Goal: Transaction & Acquisition: Purchase product/service

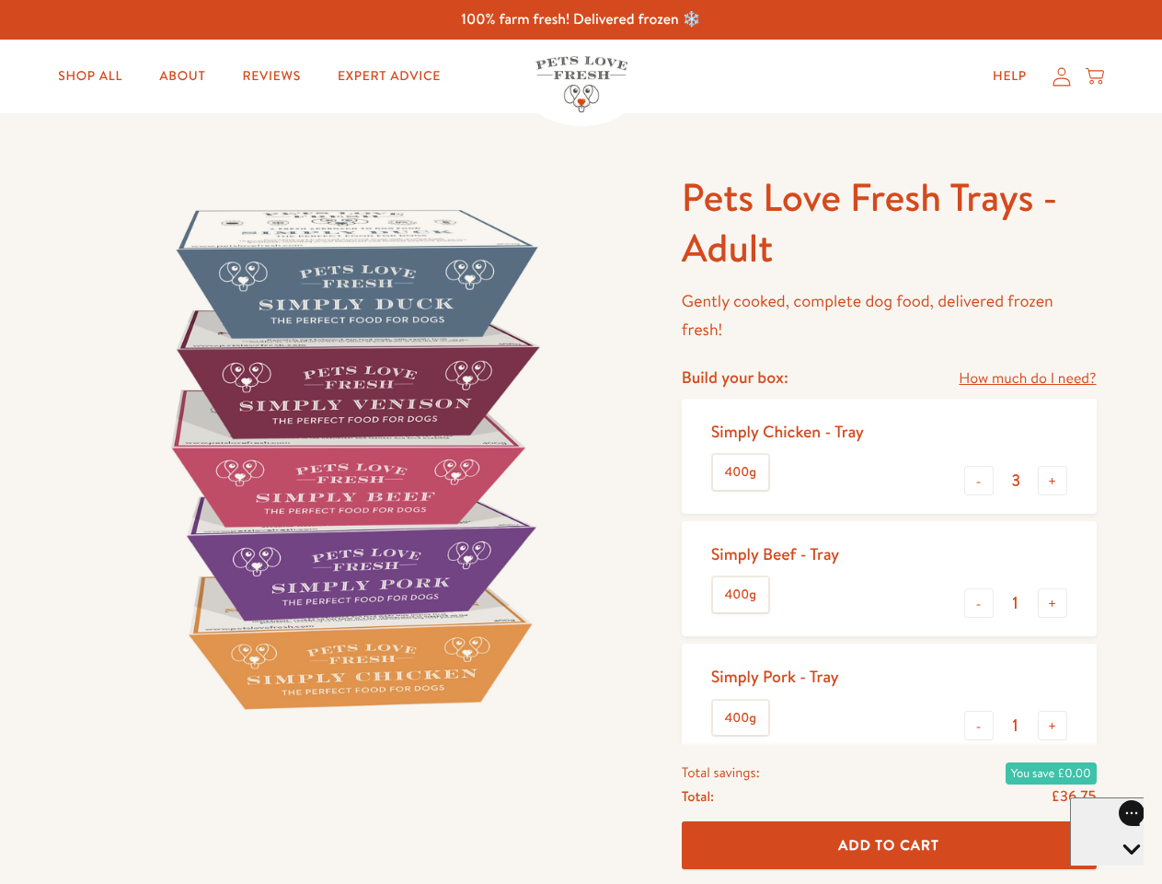
click at [581, 442] on img at bounding box center [352, 458] width 572 height 572
click at [1027, 378] on link "How much do I need?" at bounding box center [1027, 378] width 137 height 25
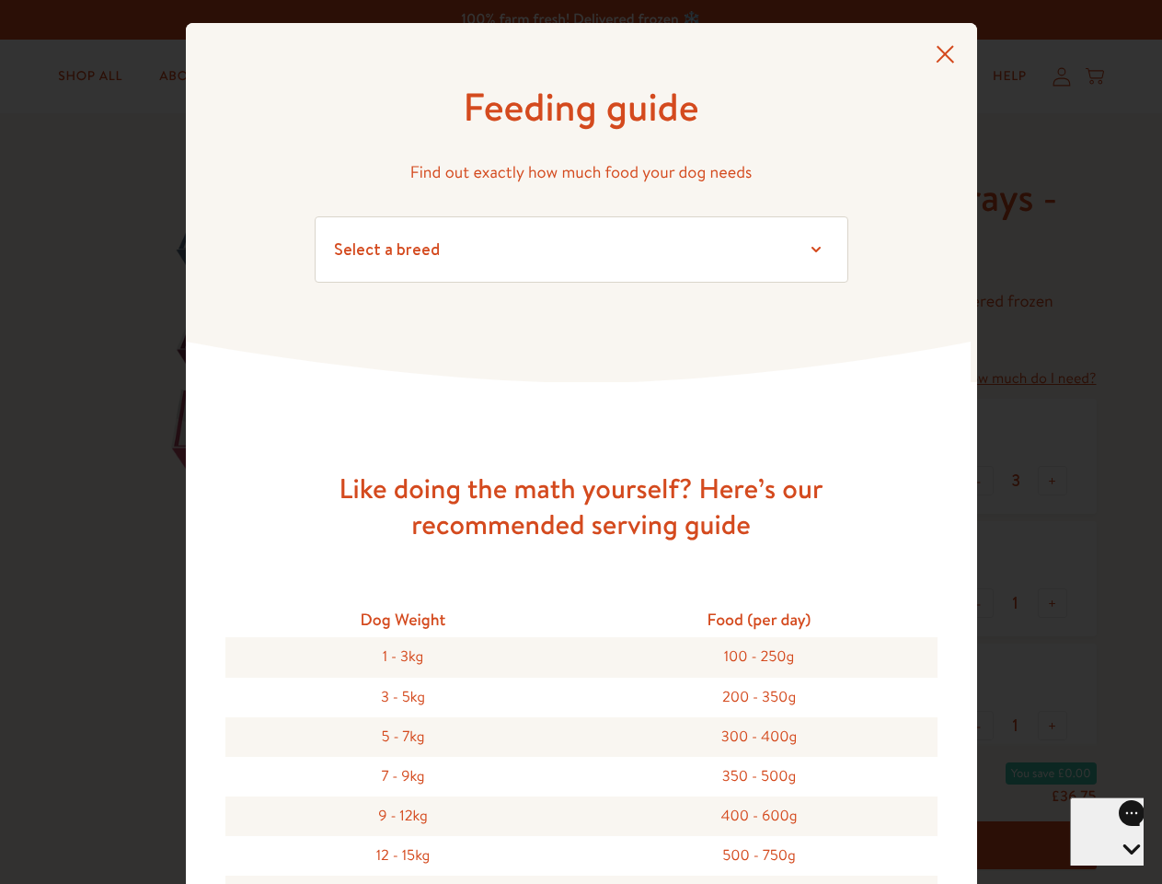
click at [979, 480] on div "Feeding guide Find out exactly how much food your dog needs Select a breed Affe…" at bounding box center [581, 442] width 1162 height 884
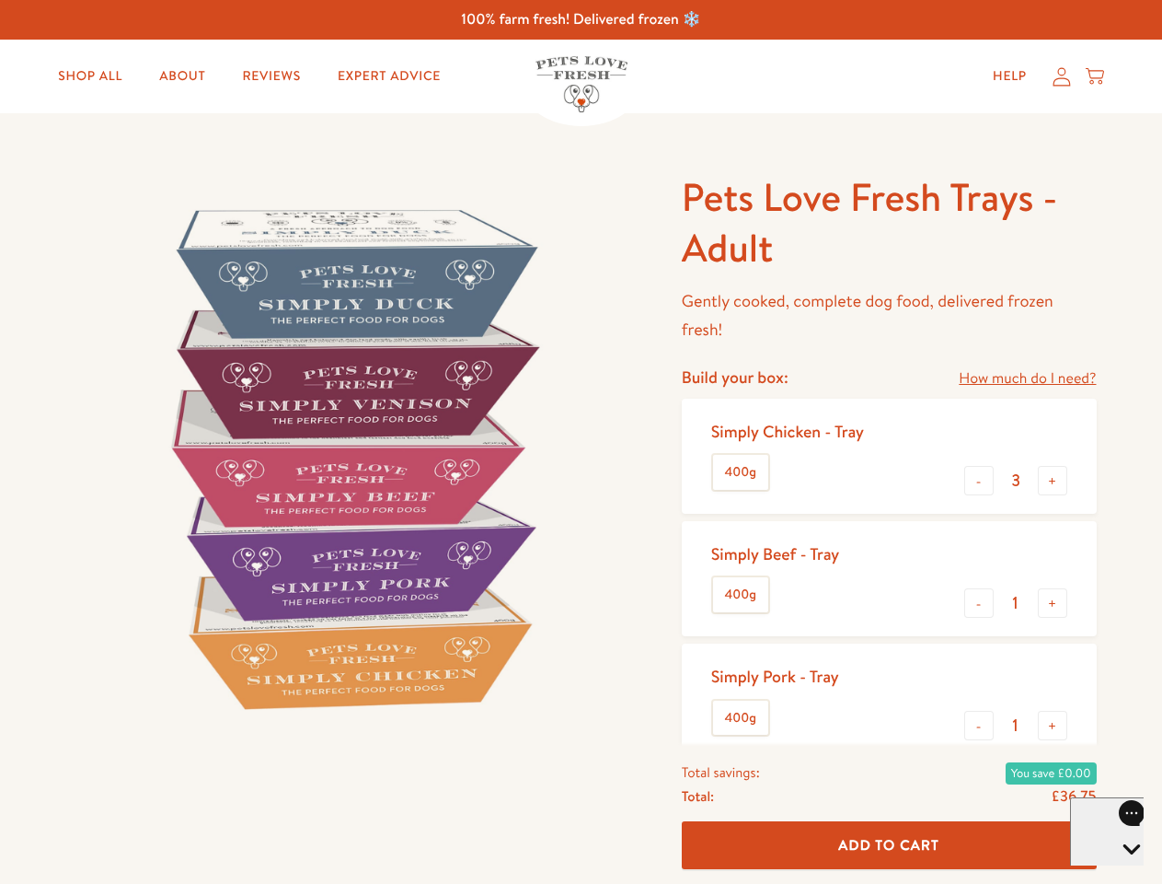
click at [1053, 480] on button "+" at bounding box center [1052, 480] width 29 height 29
type input "4"
click at [979, 603] on button "-" at bounding box center [979, 602] width 29 height 29
click at [1053, 603] on button "+" at bounding box center [1052, 602] width 29 height 29
click at [979, 725] on button "-" at bounding box center [979, 725] width 29 height 29
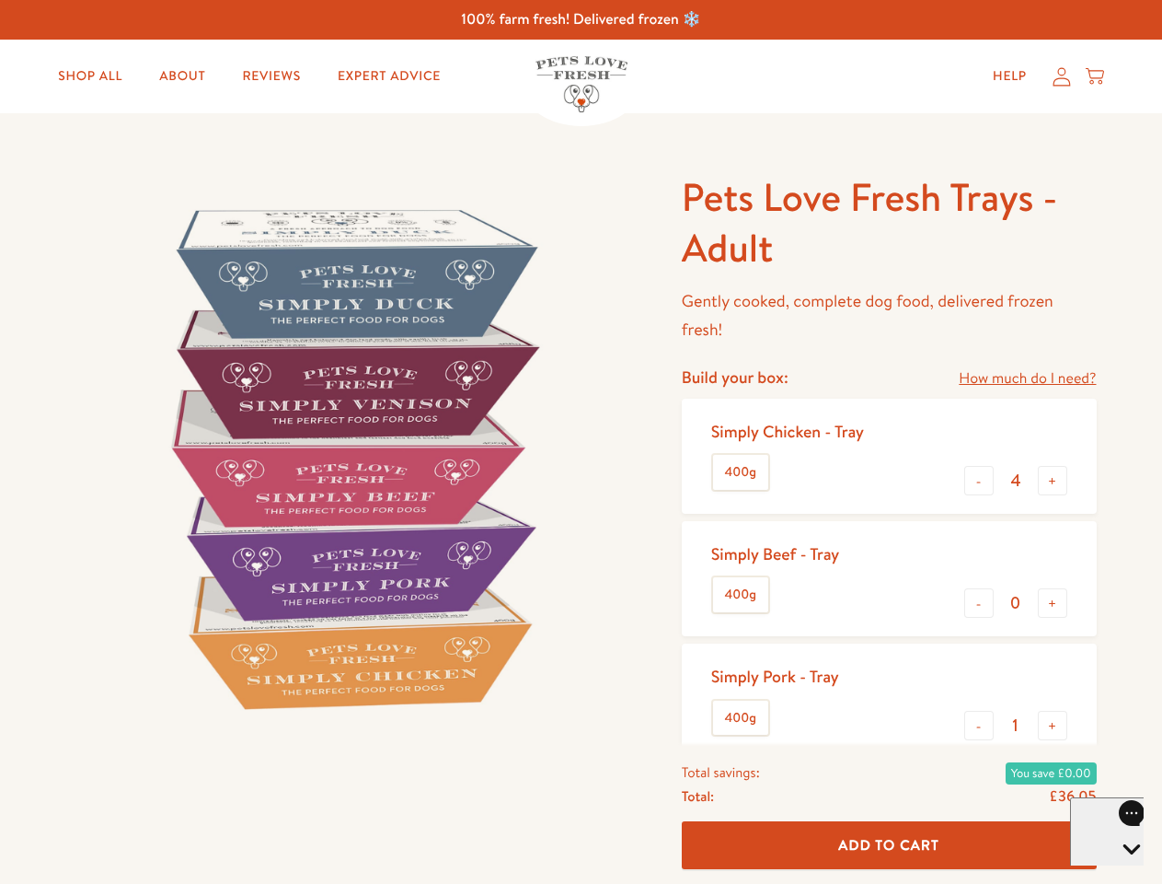
type input "1"
click at [1053, 725] on button "+" at bounding box center [1052, 725] width 29 height 29
type input "1"
click at [889, 845] on span "Add To Cart" at bounding box center [888, 844] width 101 height 19
click at [1123, 872] on icon "Open gorgias live chat" at bounding box center [1131, 880] width 17 height 17
